Goal: Task Accomplishment & Management: Use online tool/utility

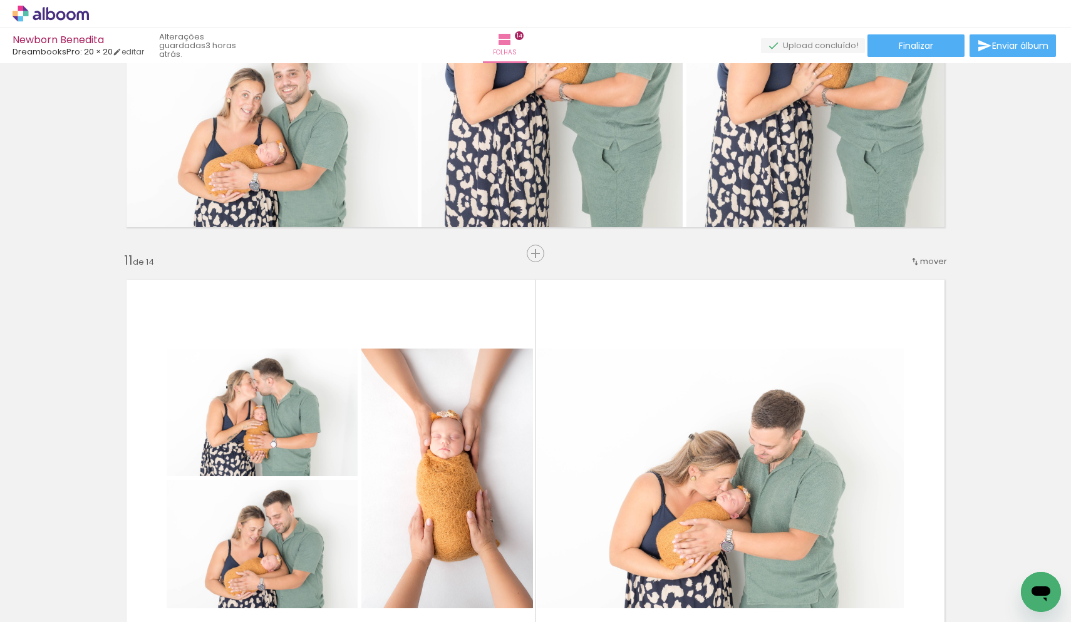
scroll to position [4345, 0]
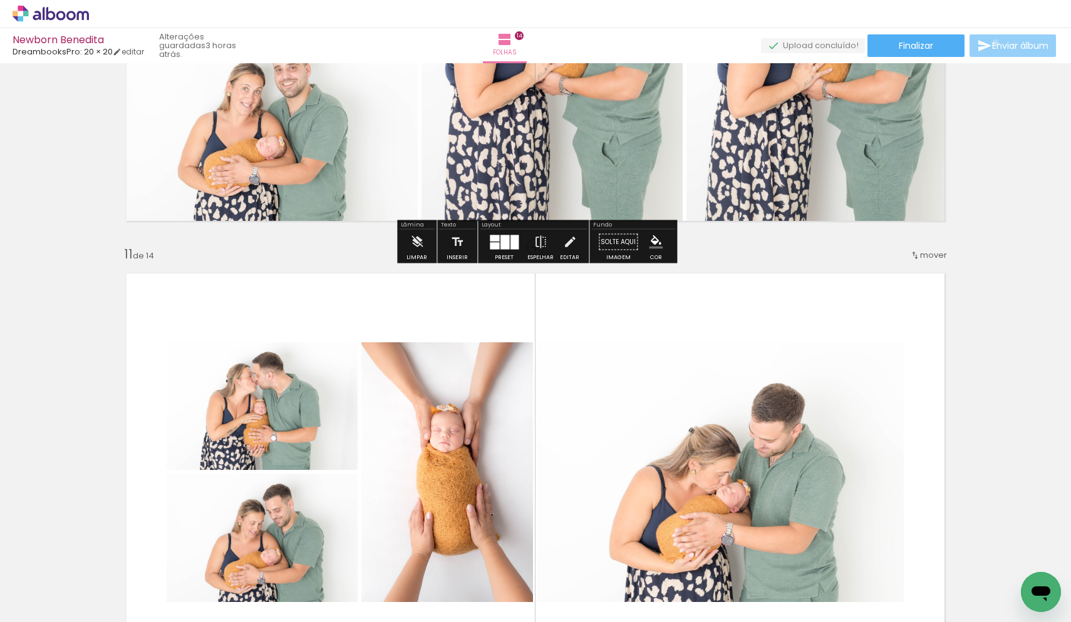
click at [992, 43] on span "Enviar álbum" at bounding box center [1020, 45] width 56 height 9
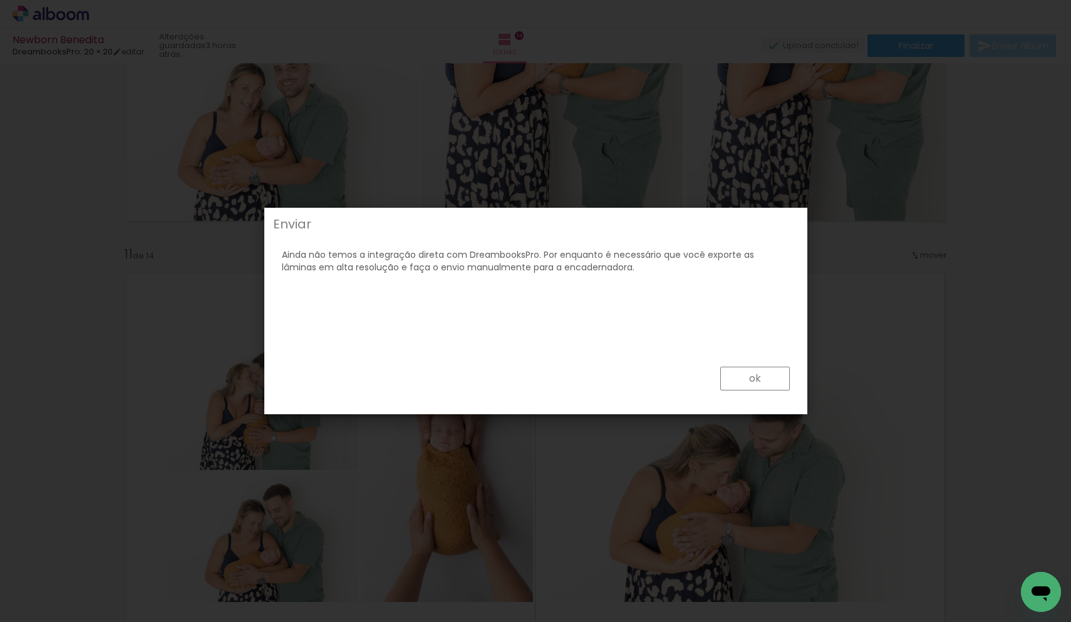
click at [0, 0] on slot "ok" at bounding box center [0, 0] width 0 height 0
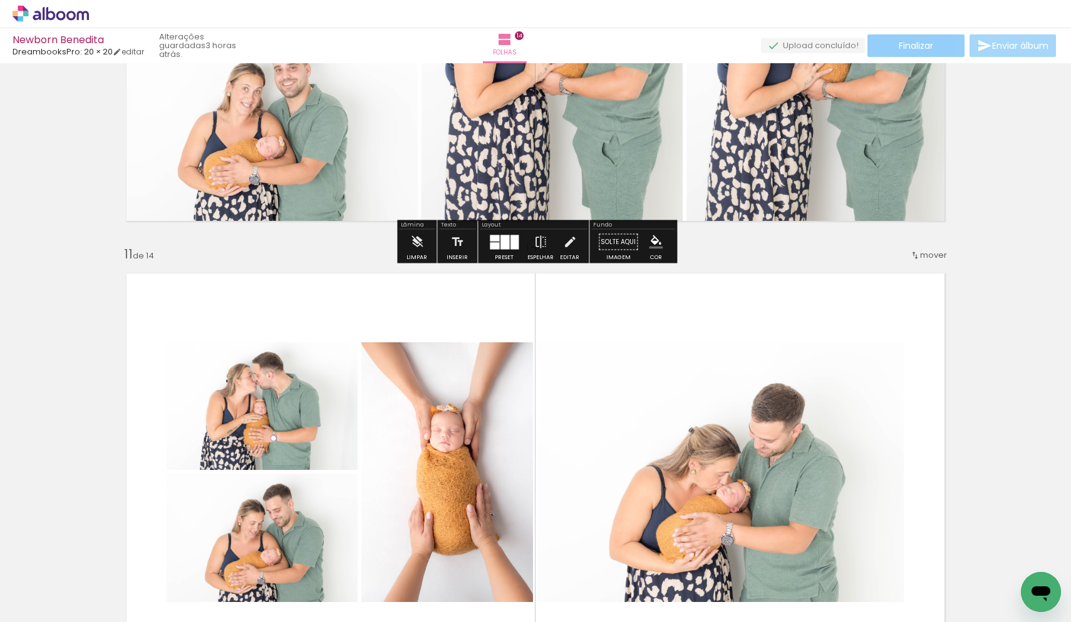
click at [900, 52] on paper-button "Finalizar" at bounding box center [915, 45] width 97 height 23
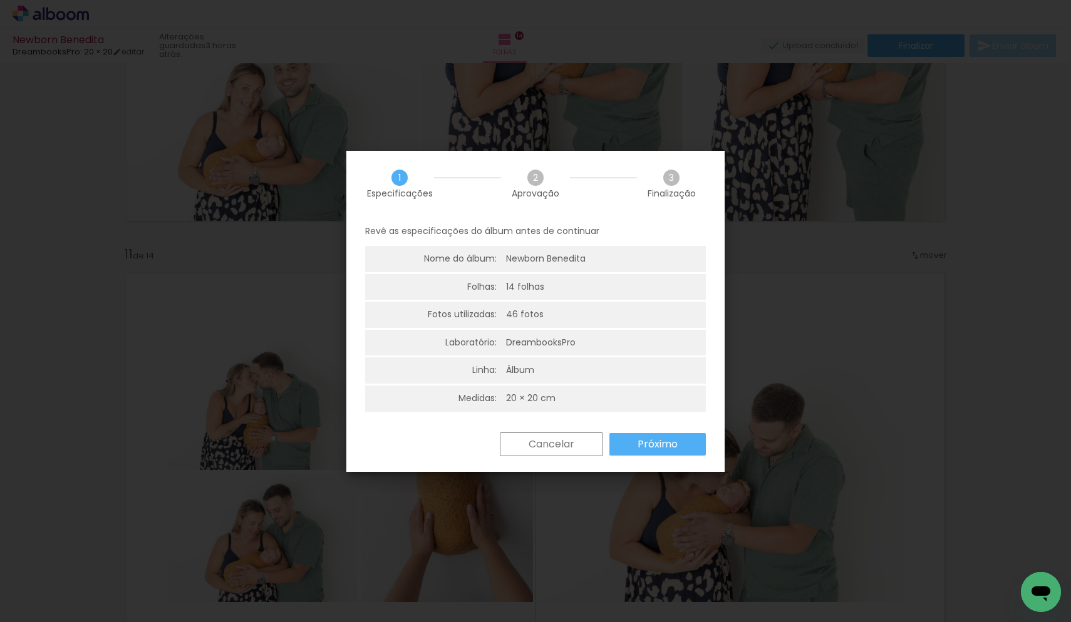
click at [0, 0] on slot "Próximo" at bounding box center [0, 0] width 0 height 0
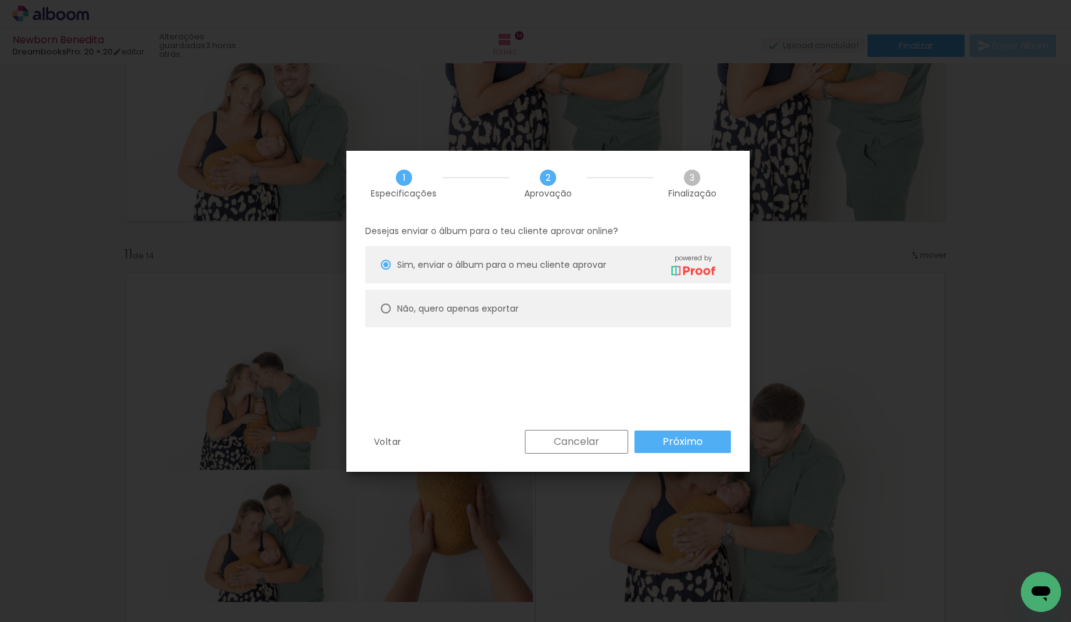
click at [0, 0] on slot "Próximo" at bounding box center [0, 0] width 0 height 0
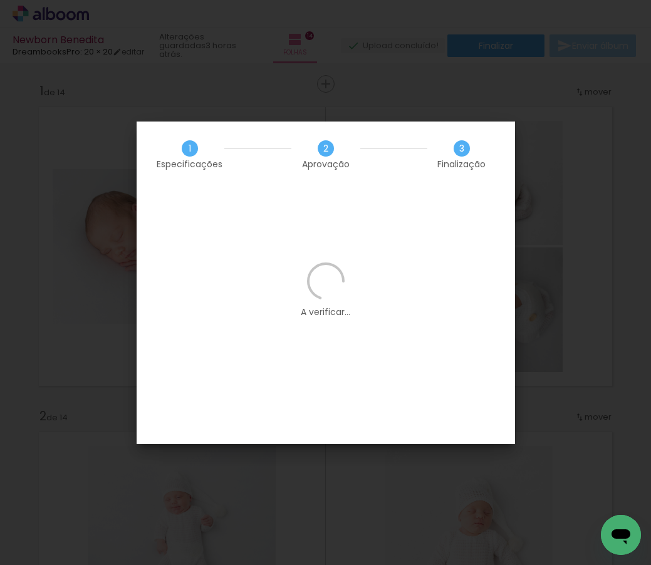
scroll to position [0, 4537]
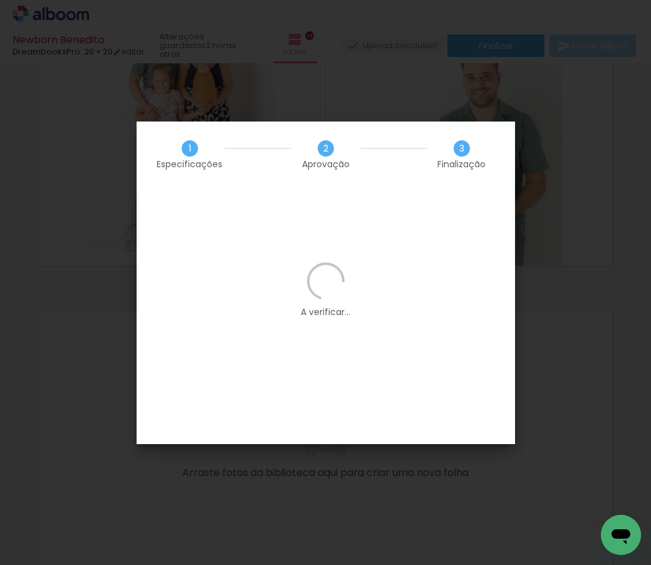
click at [333, 290] on icon at bounding box center [325, 280] width 43 height 43
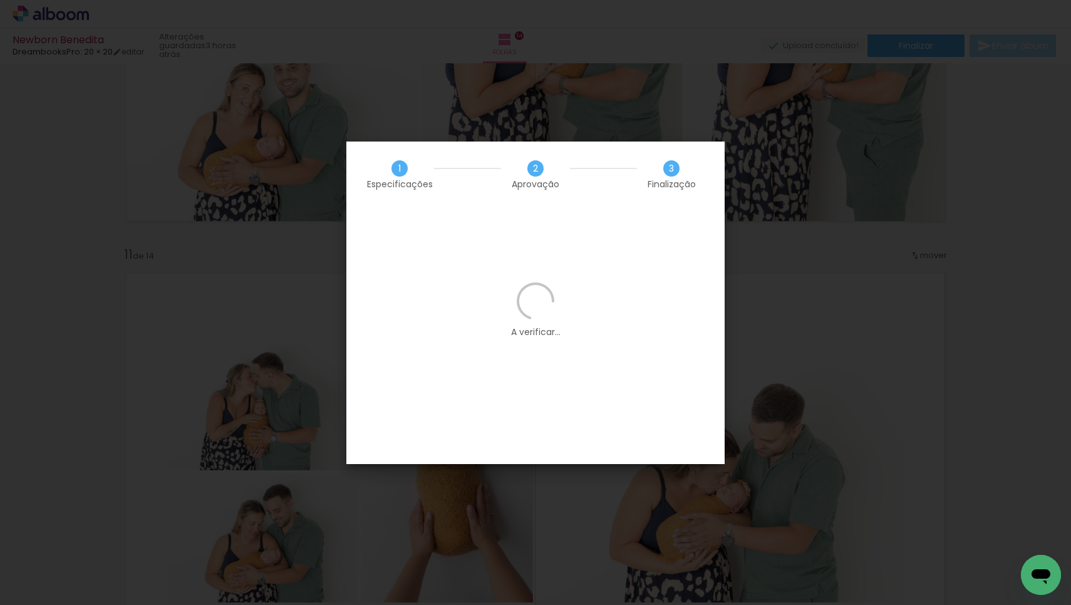
click at [650, 231] on iron-overlay-backdrop at bounding box center [535, 302] width 1071 height 605
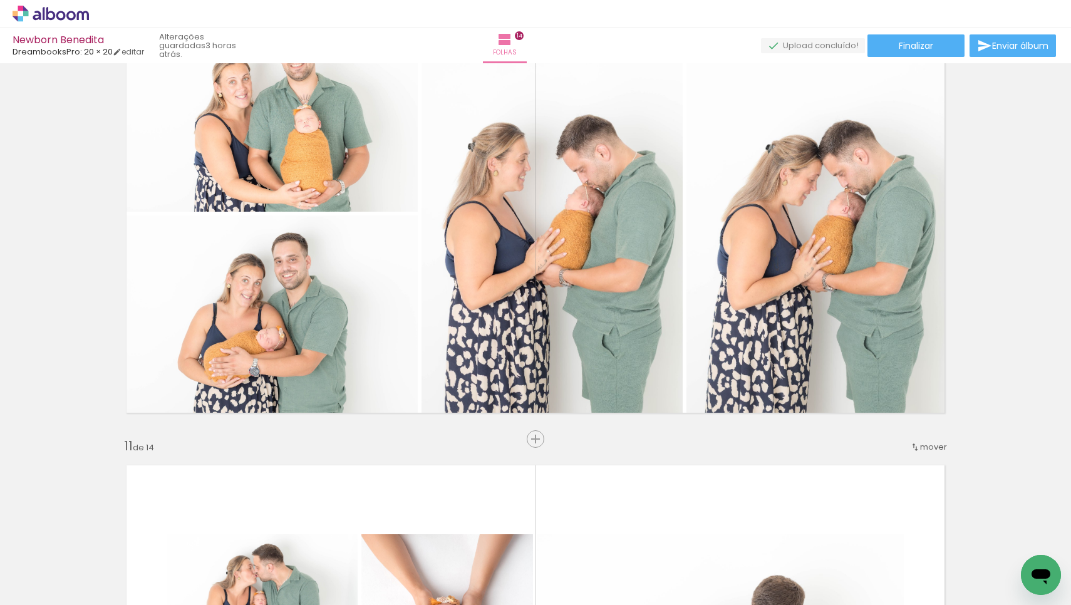
scroll to position [4189, 0]
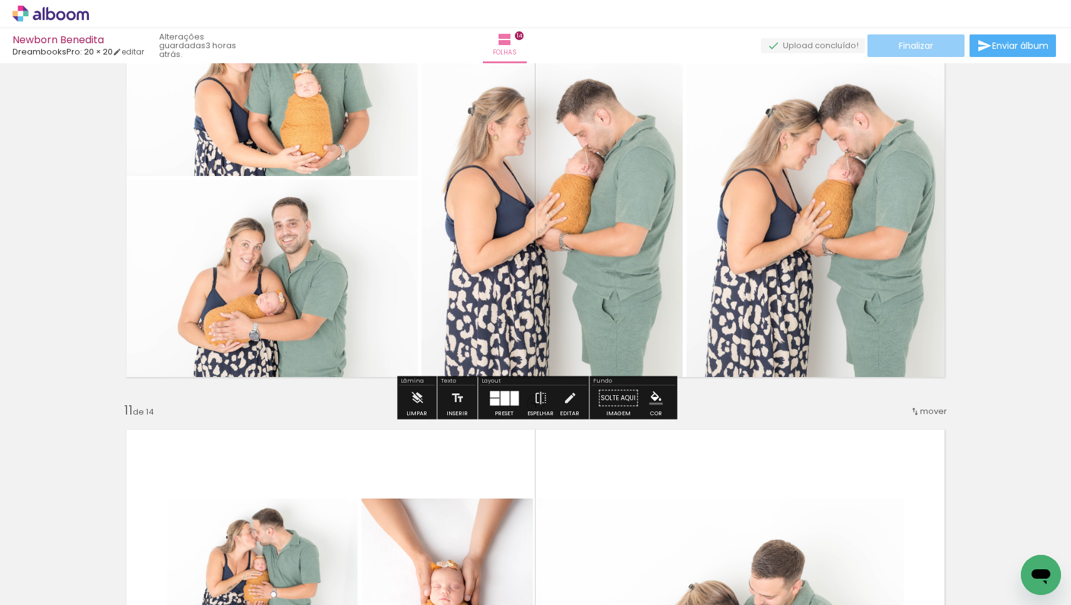
click at [909, 41] on span "Finalizar" at bounding box center [916, 45] width 34 height 9
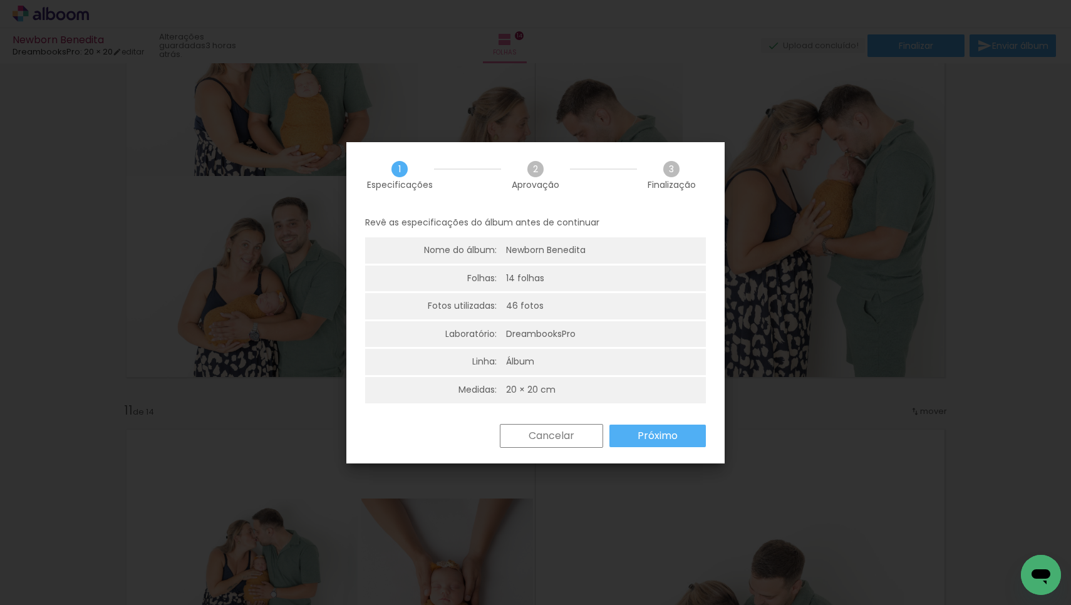
click at [0, 0] on slot "Próximo" at bounding box center [0, 0] width 0 height 0
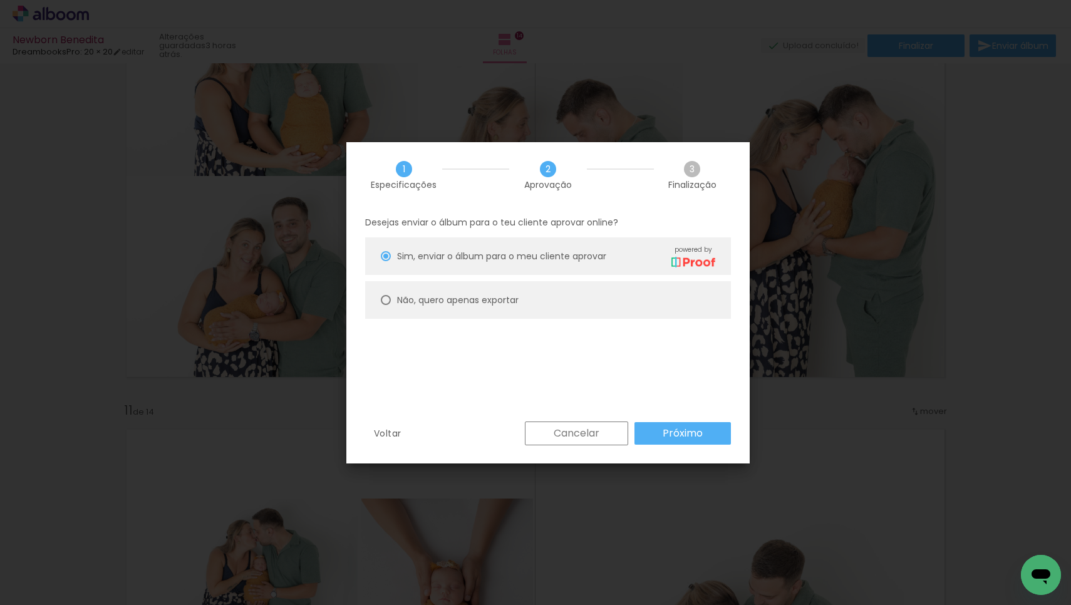
click at [0, 0] on slot "Próximo" at bounding box center [0, 0] width 0 height 0
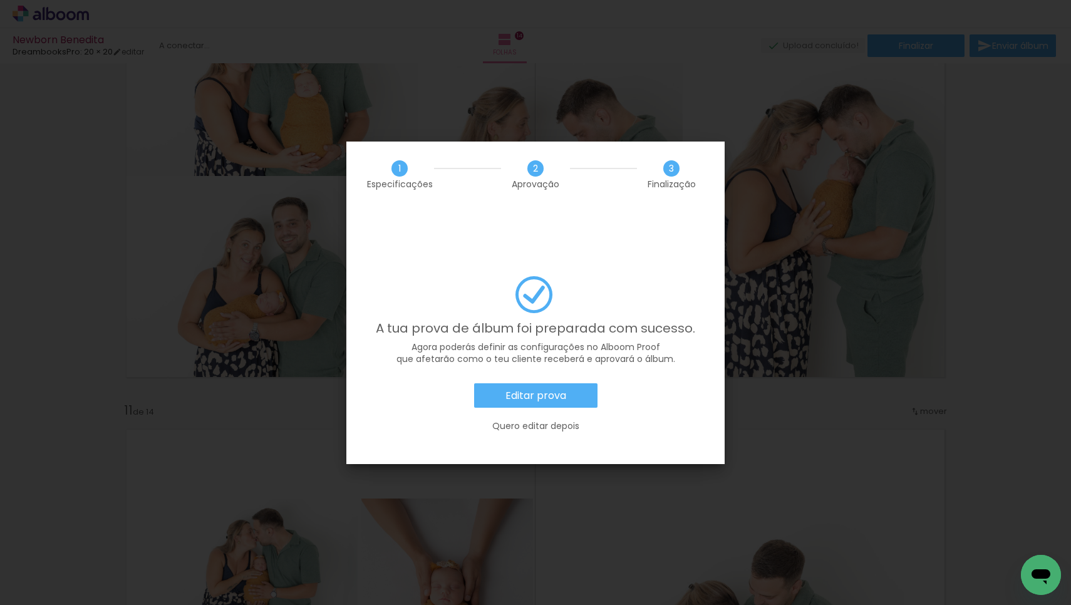
click at [0, 0] on slot "Editar prova" at bounding box center [0, 0] width 0 height 0
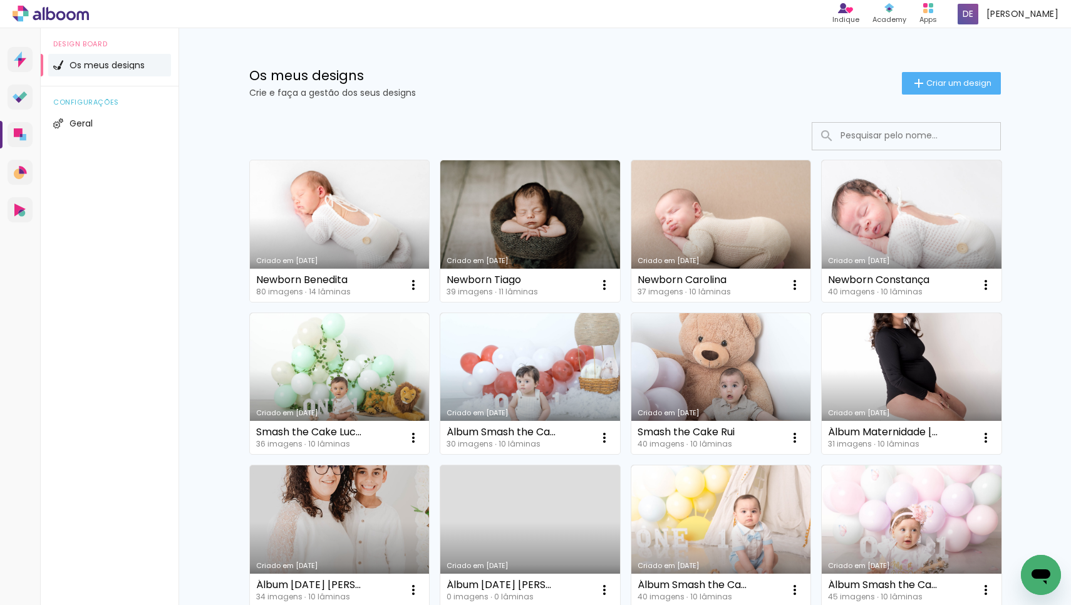
click at [323, 199] on link "Criado em 12/09/25" at bounding box center [340, 231] width 180 height 142
